Goal: Information Seeking & Learning: Understand process/instructions

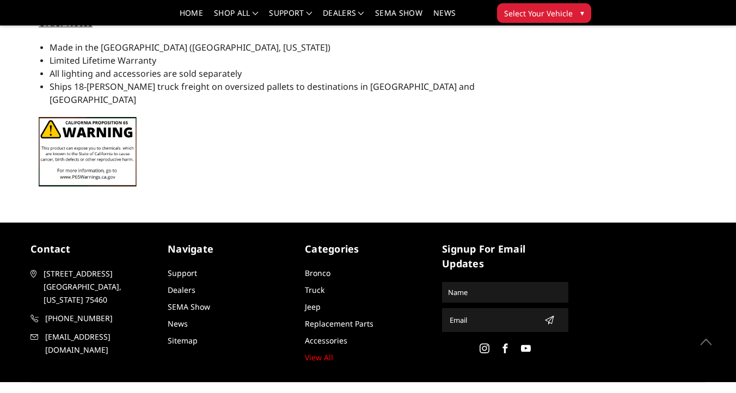
scroll to position [1626, 0]
click at [189, 285] on link "Dealers" at bounding box center [182, 290] width 28 height 10
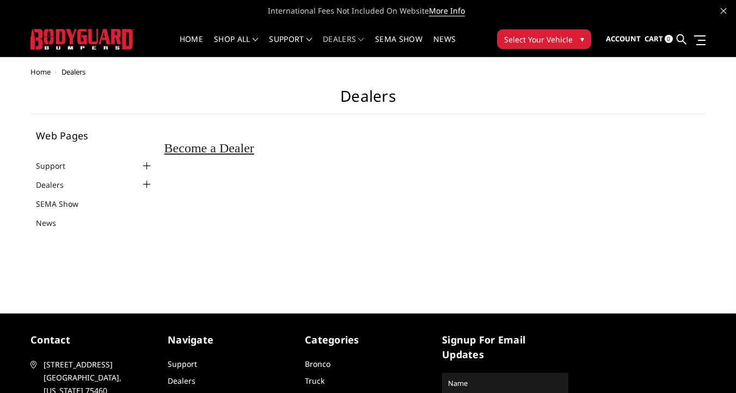
click at [146, 168] on div at bounding box center [146, 165] width 13 height 13
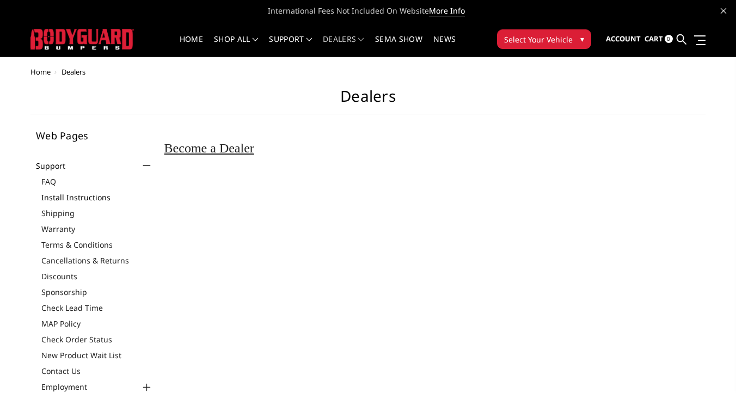
click at [88, 198] on link "Install Instructions" at bounding box center [97, 197] width 112 height 11
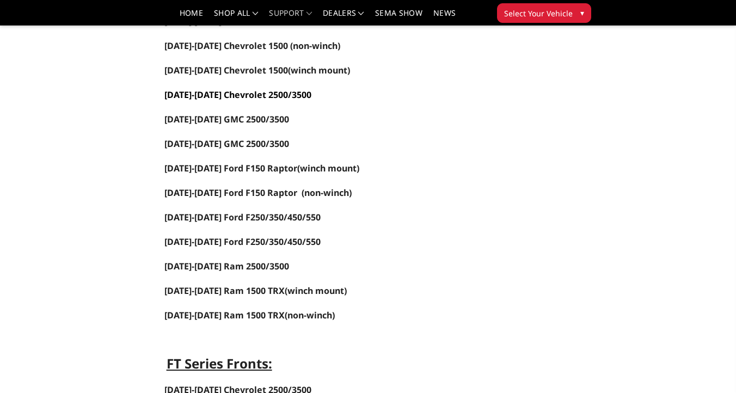
scroll to position [197, 0]
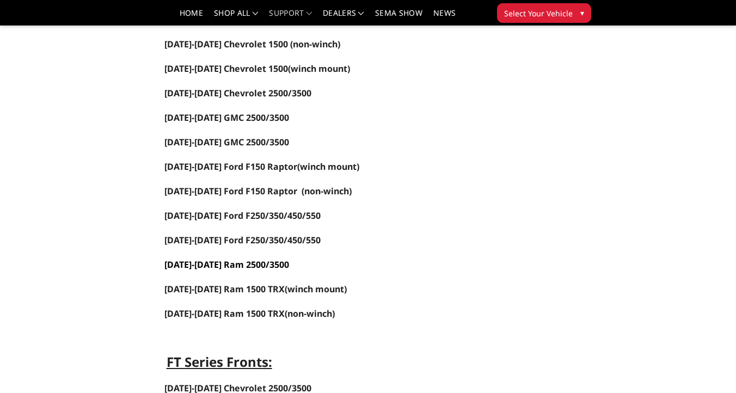
click at [255, 262] on span "[DATE]-[DATE] Ram 2500/3500" at bounding box center [226, 265] width 125 height 12
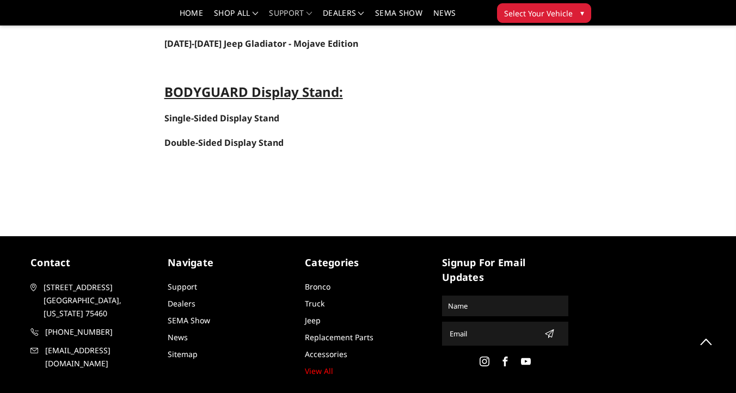
scroll to position [4754, 0]
click at [187, 298] on link "Dealers" at bounding box center [182, 303] width 28 height 10
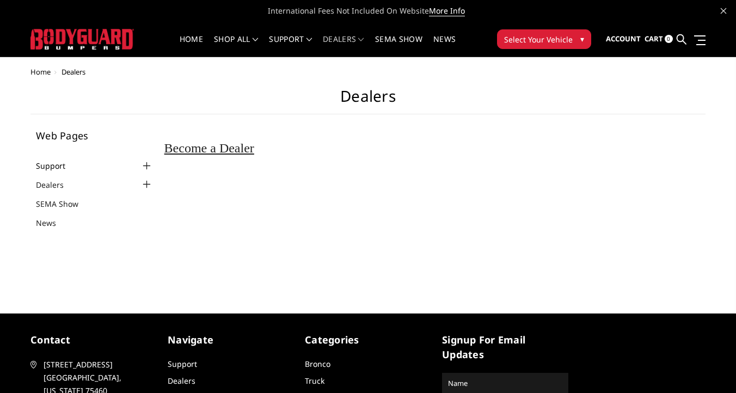
click at [60, 168] on link "Support" at bounding box center [57, 165] width 43 height 11
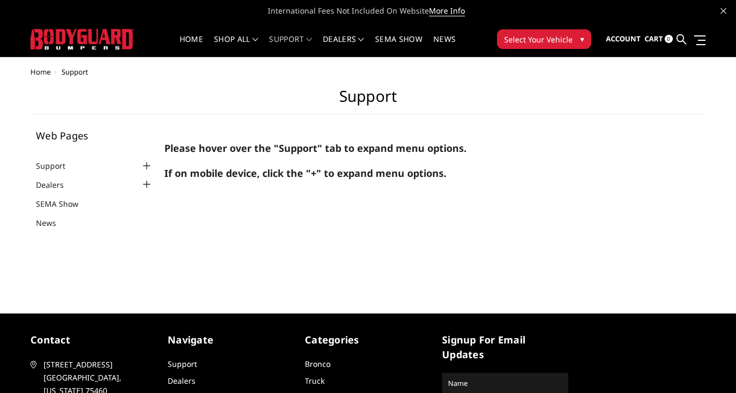
click at [146, 164] on div at bounding box center [146, 165] width 13 height 13
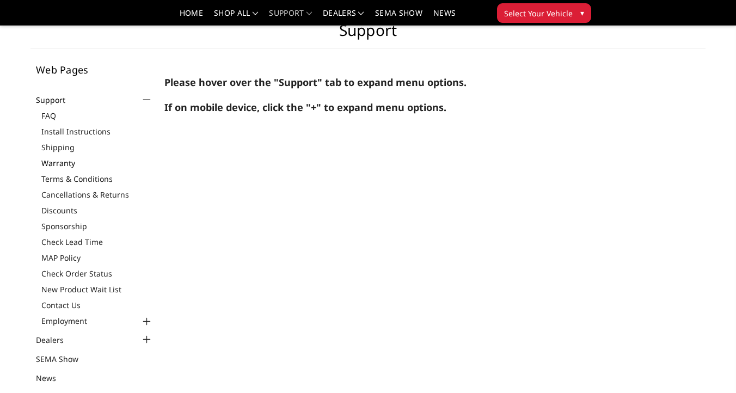
scroll to position [30, 0]
